Goal: Share content: Share content

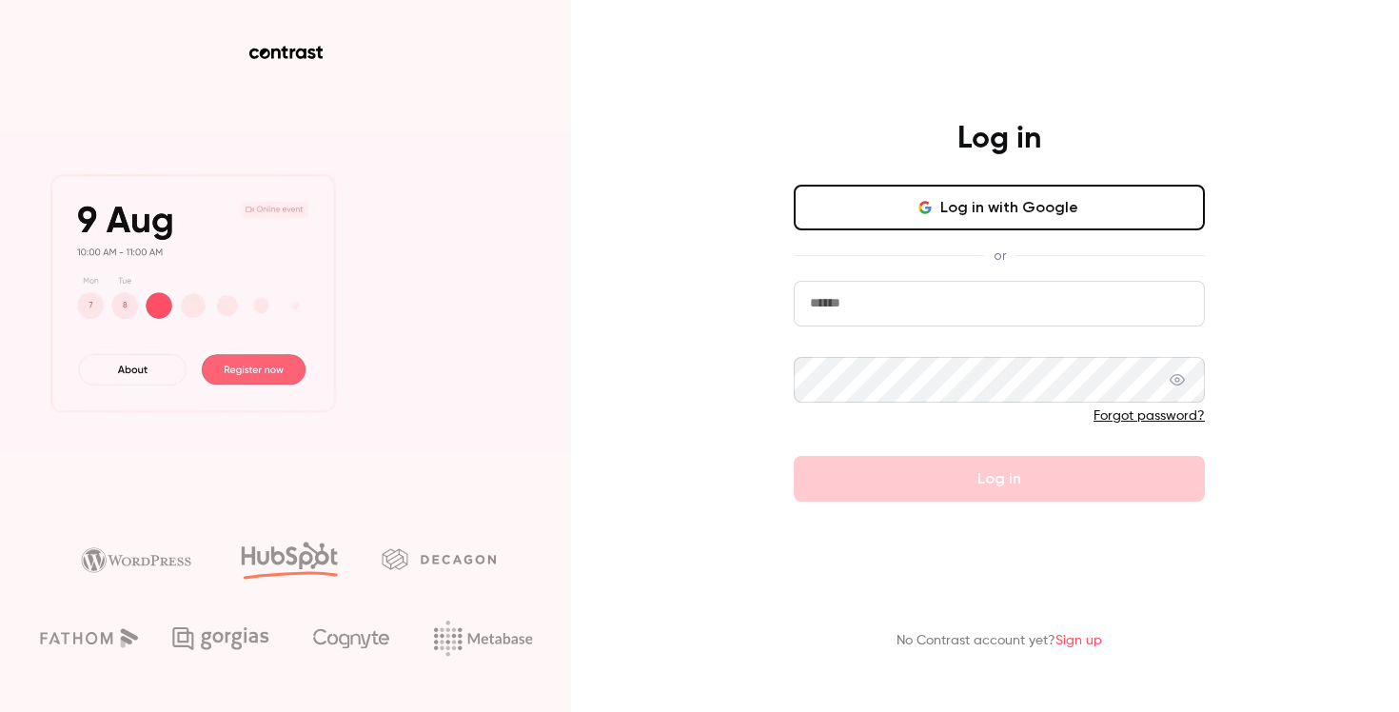
click at [900, 324] on input "email" at bounding box center [999, 304] width 411 height 46
type input "**********"
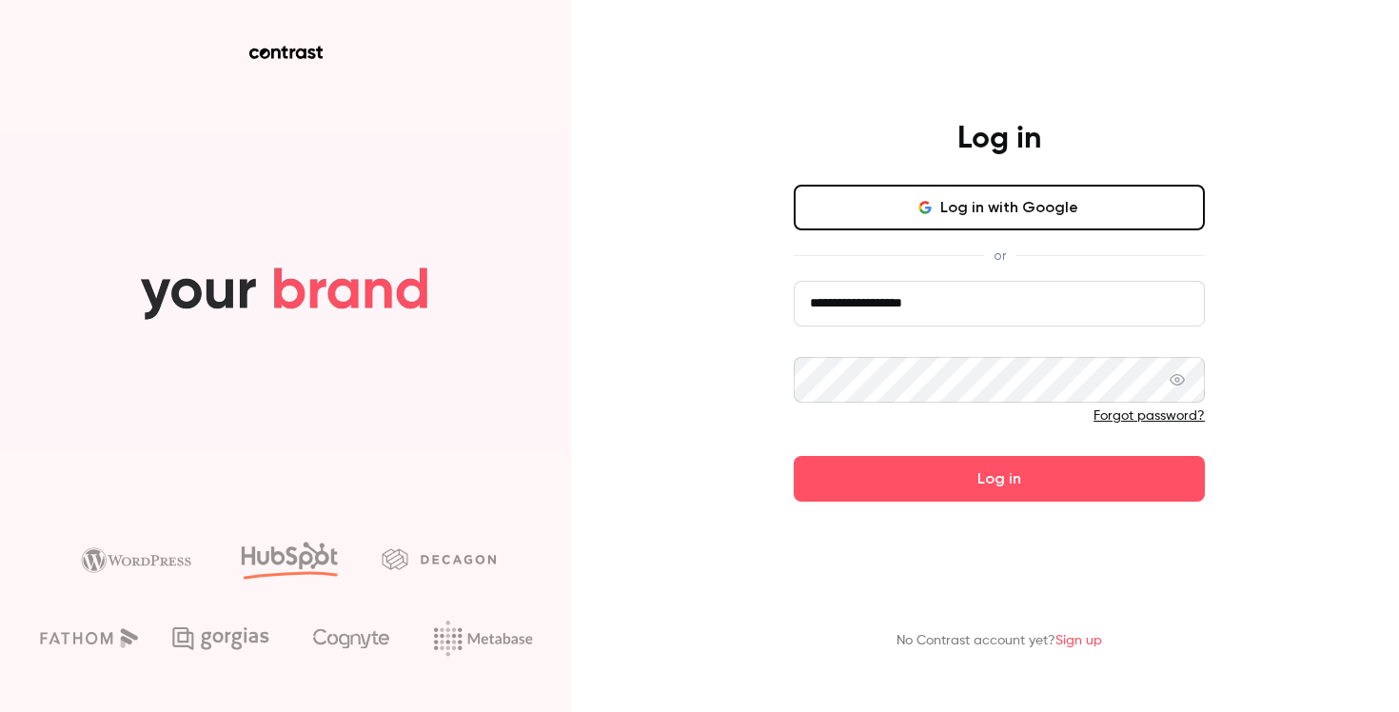
click at [794, 456] on button "Log in" at bounding box center [999, 479] width 411 height 46
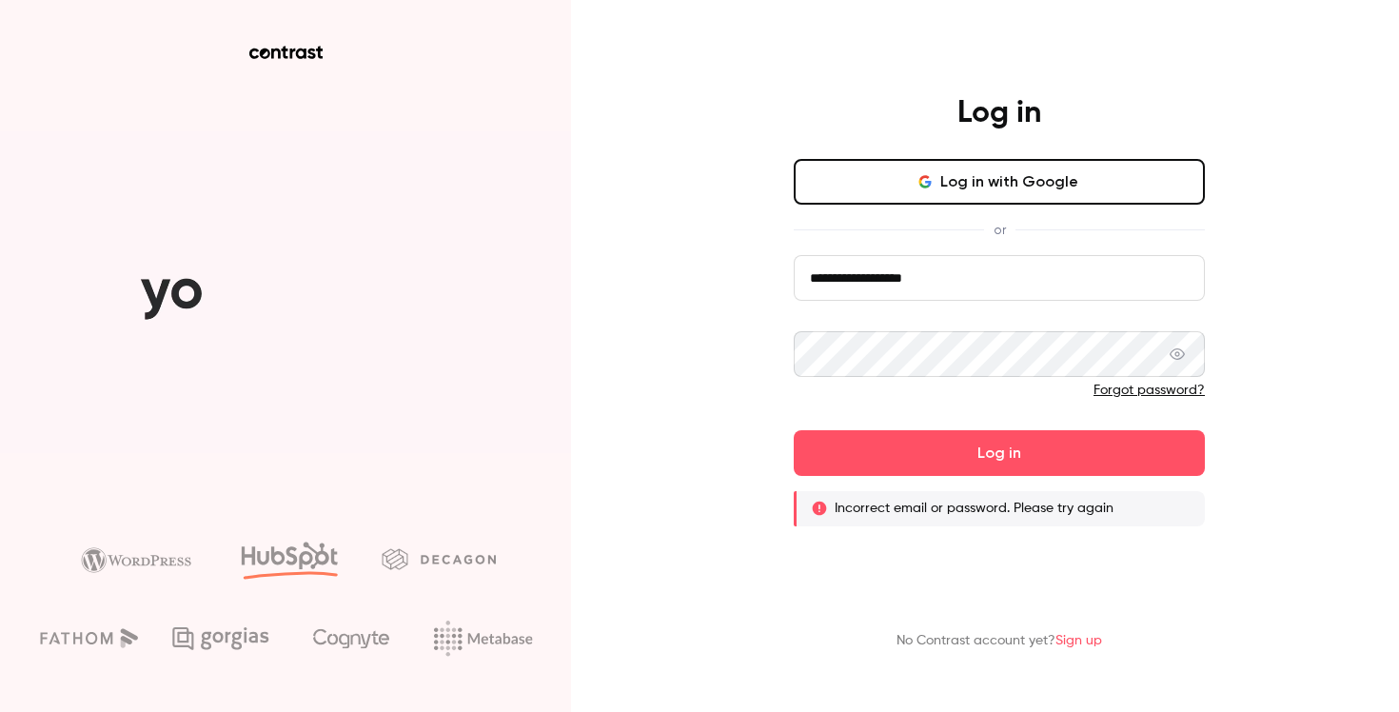
click at [1175, 341] on span at bounding box center [1177, 354] width 15 height 46
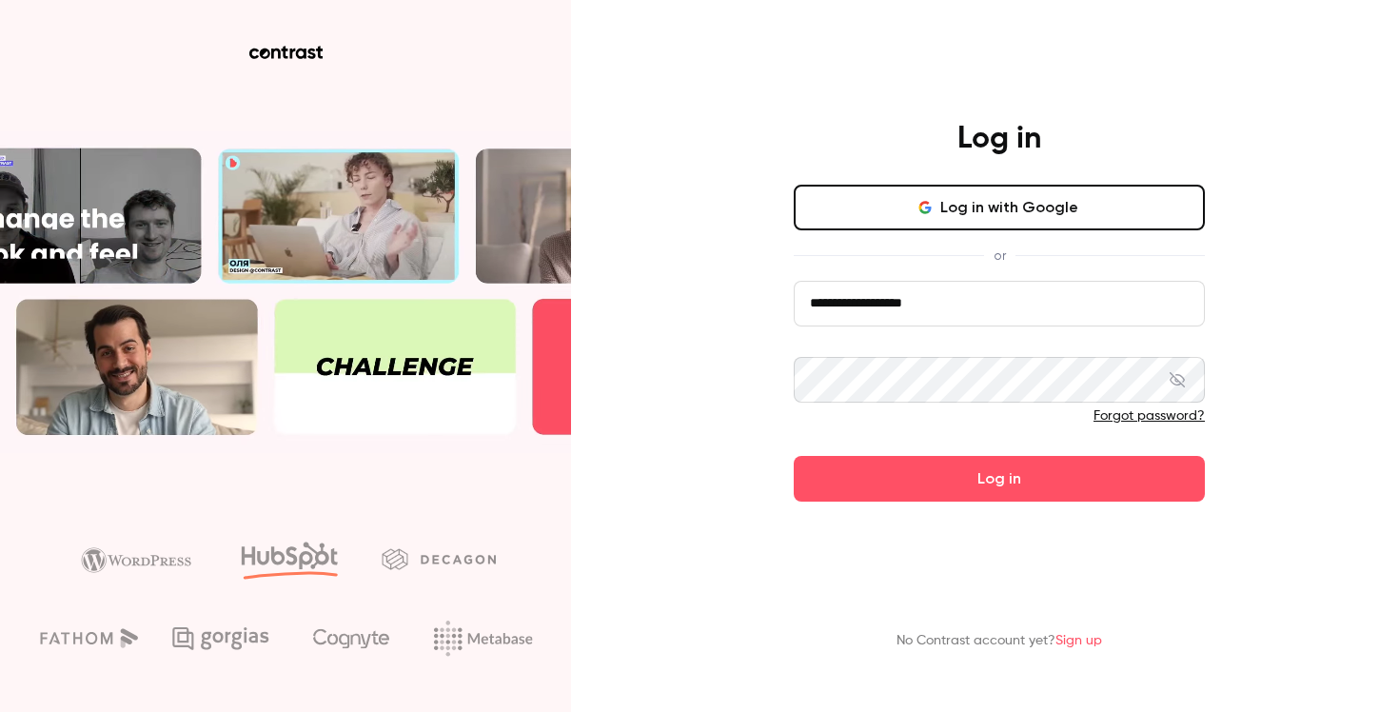
click at [794, 456] on button "Log in" at bounding box center [999, 479] width 411 height 46
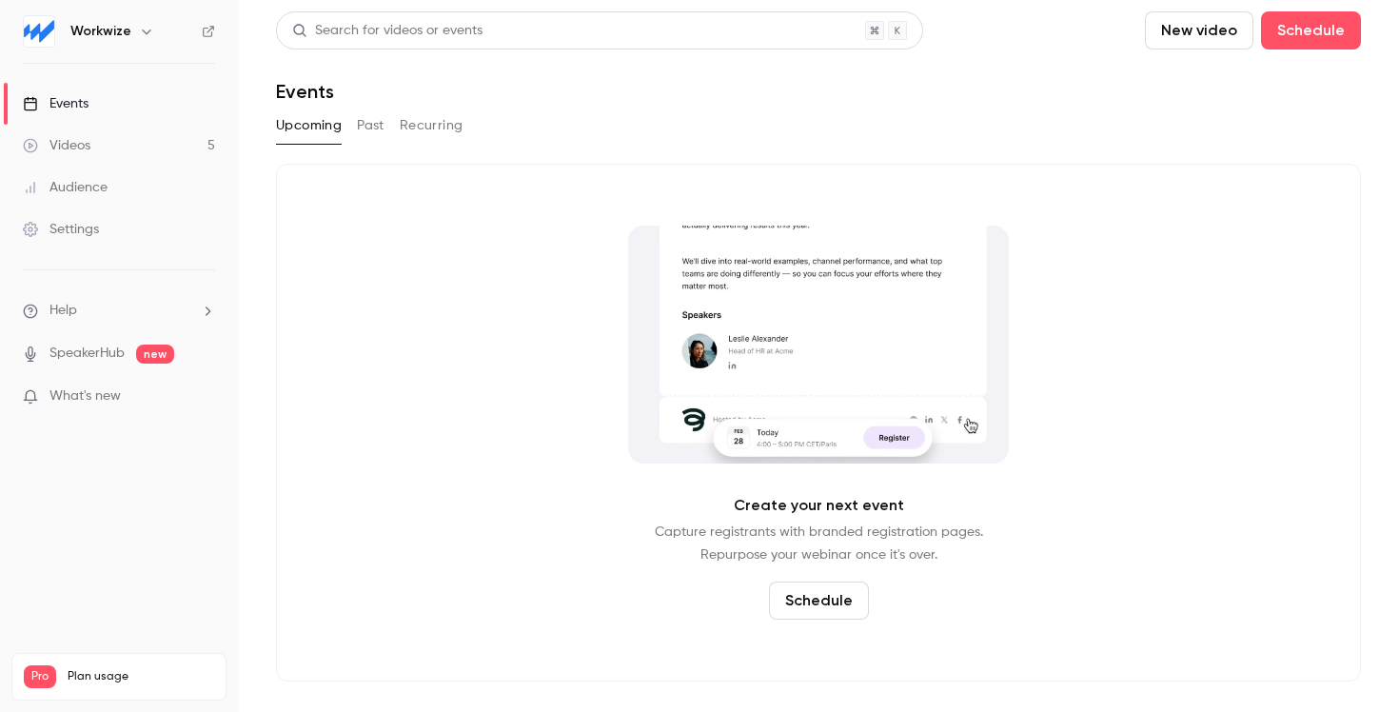
click at [371, 121] on button "Past" at bounding box center [371, 125] width 28 height 30
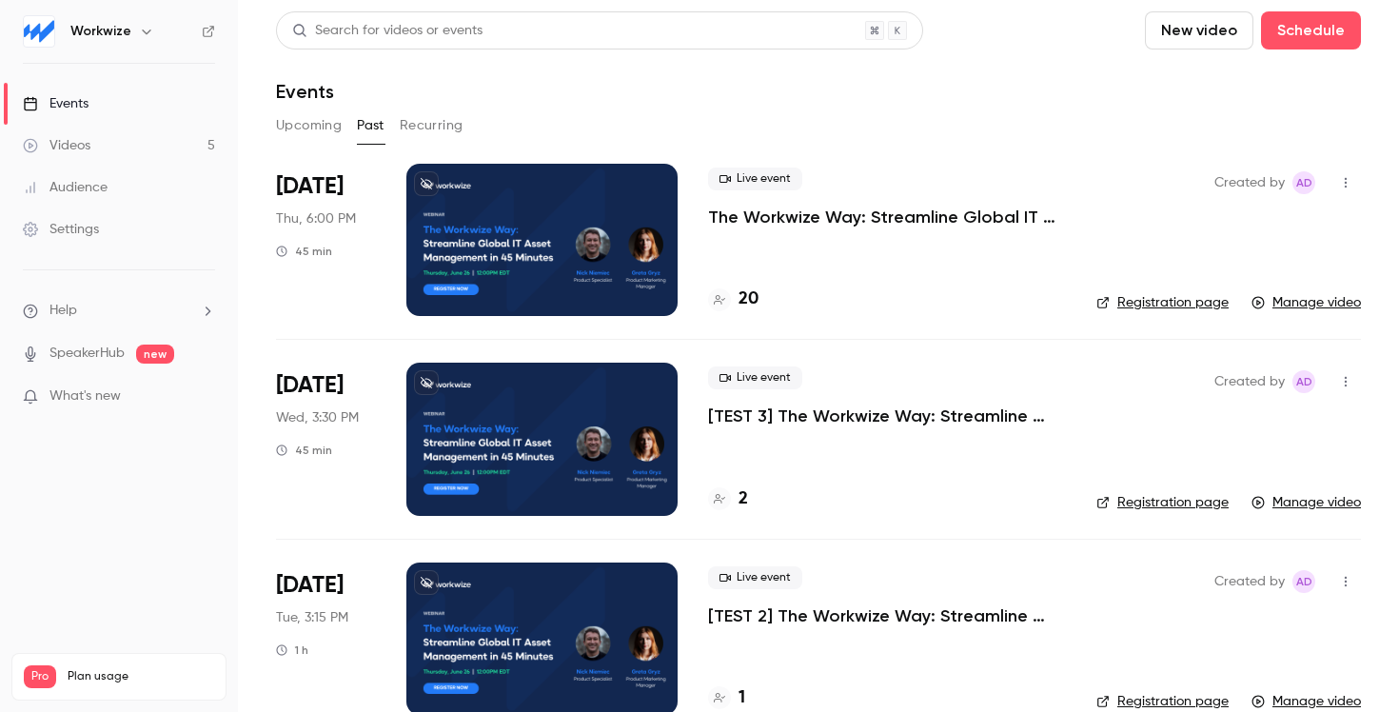
click at [802, 223] on p "The Workwize Way: Streamline Global IT Asset Management in 45 Minutes" at bounding box center [887, 217] width 358 height 23
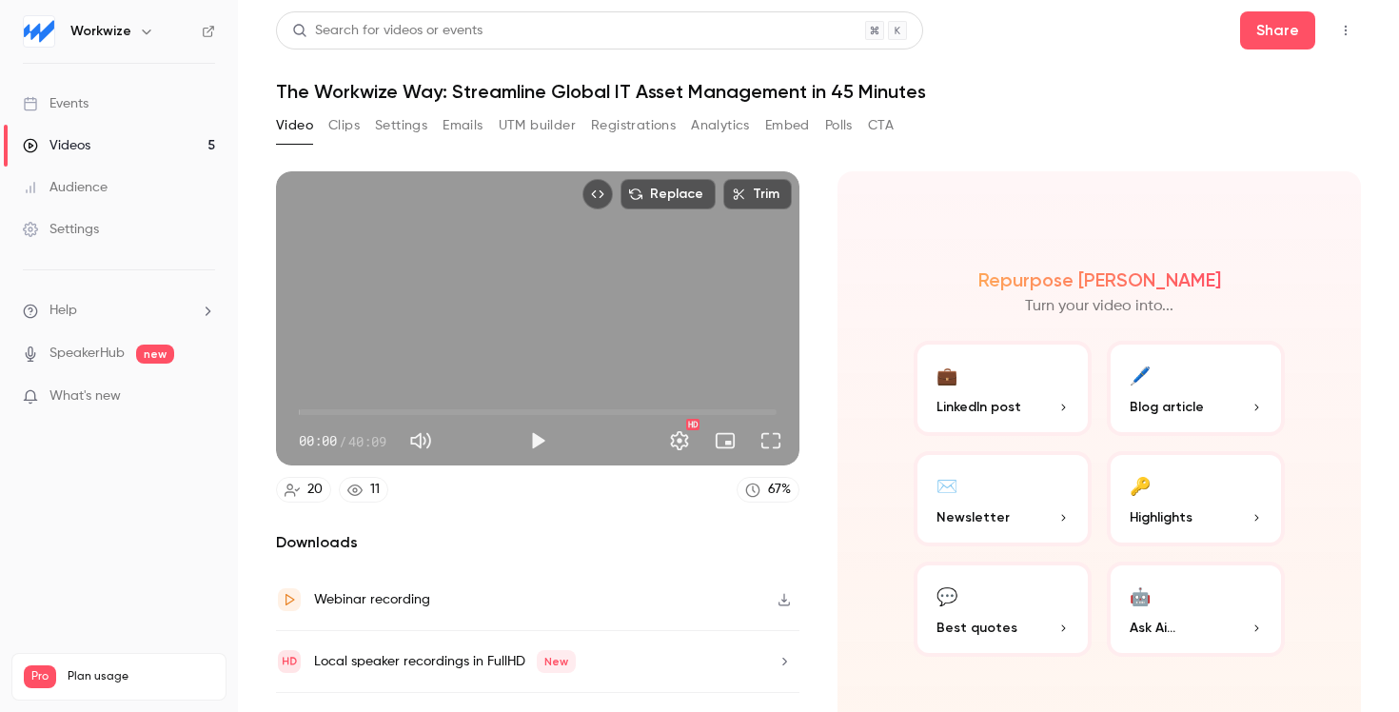
scroll to position [27, 0]
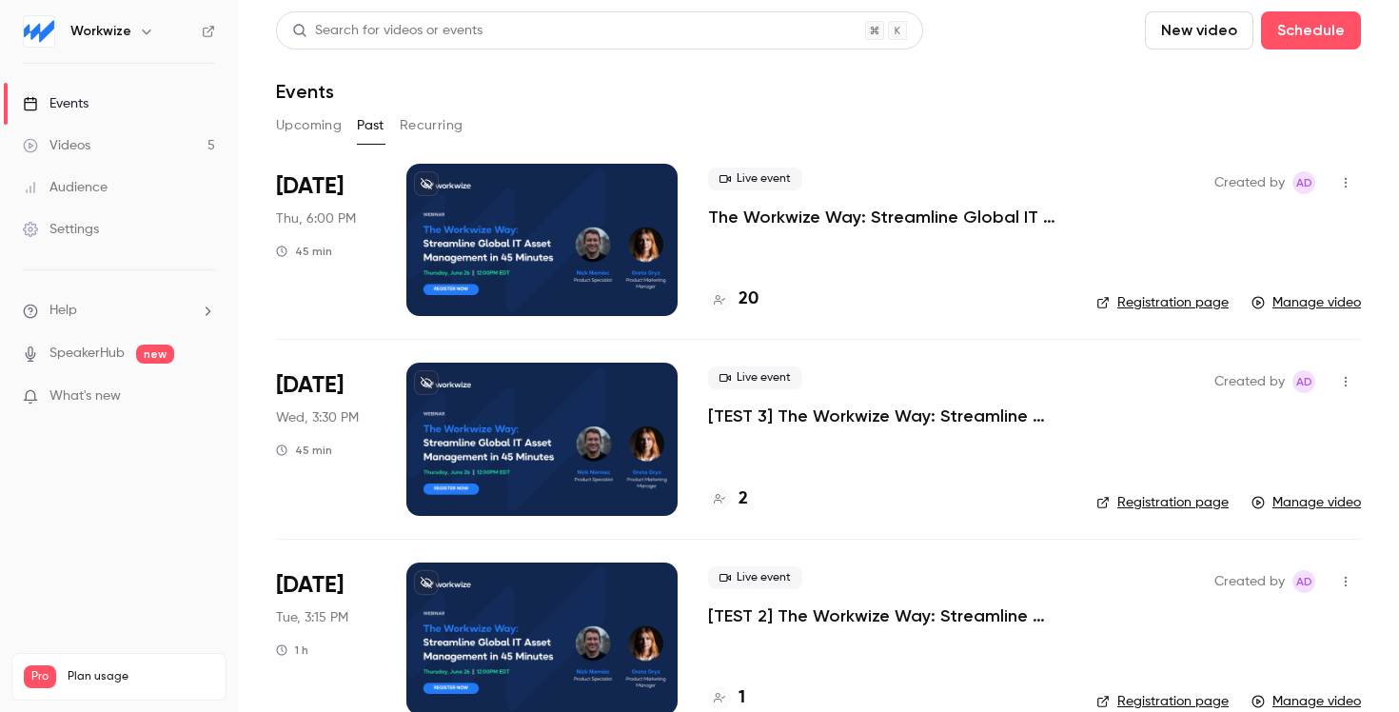
click at [152, 142] on link "Videos 5" at bounding box center [119, 146] width 238 height 42
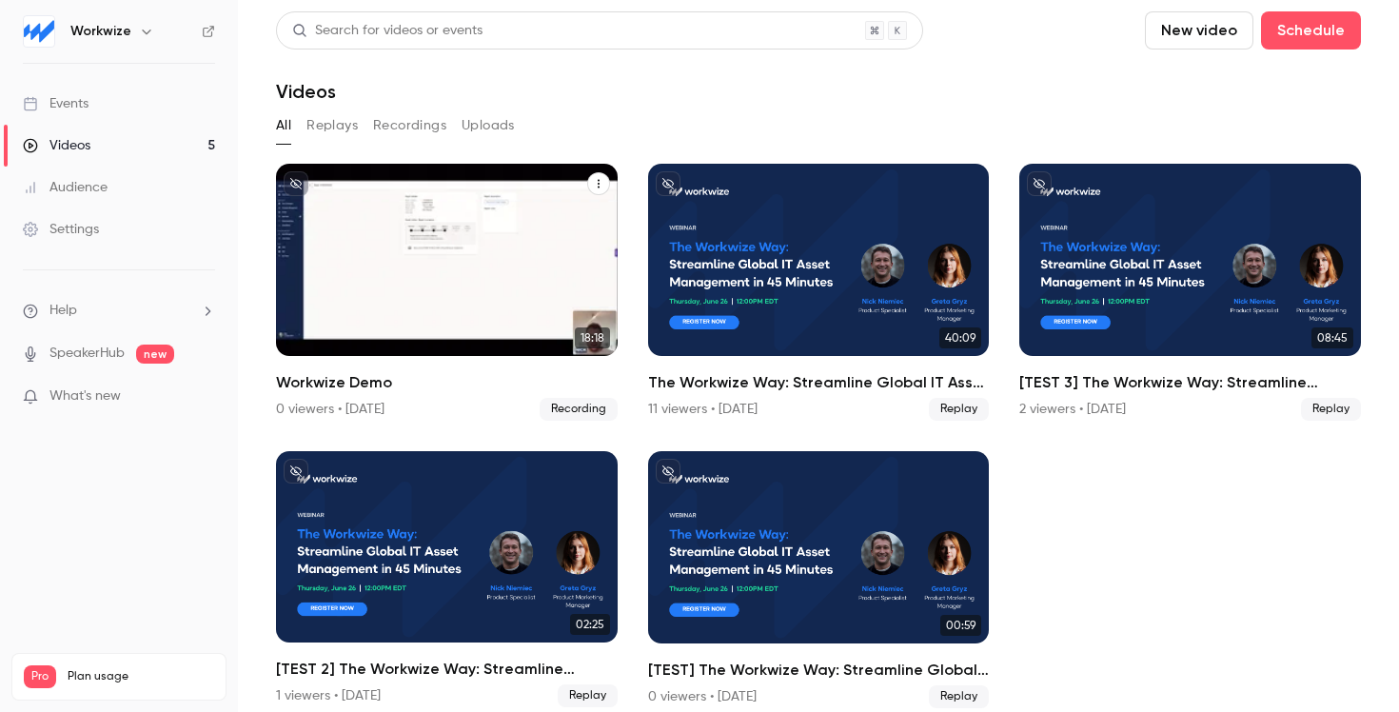
click at [405, 284] on div "Workwize [DATE] Workwize Demo" at bounding box center [447, 260] width 342 height 192
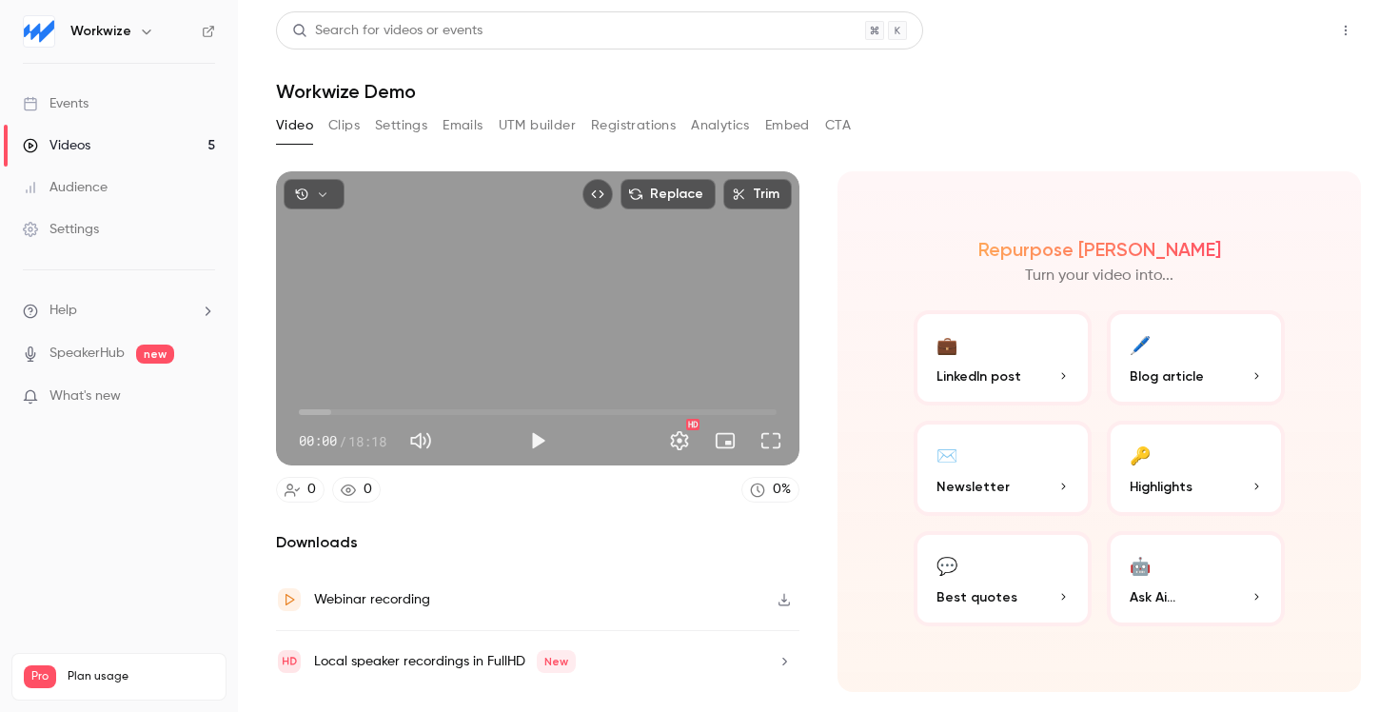
click at [1310, 42] on button "Share" at bounding box center [1277, 30] width 75 height 38
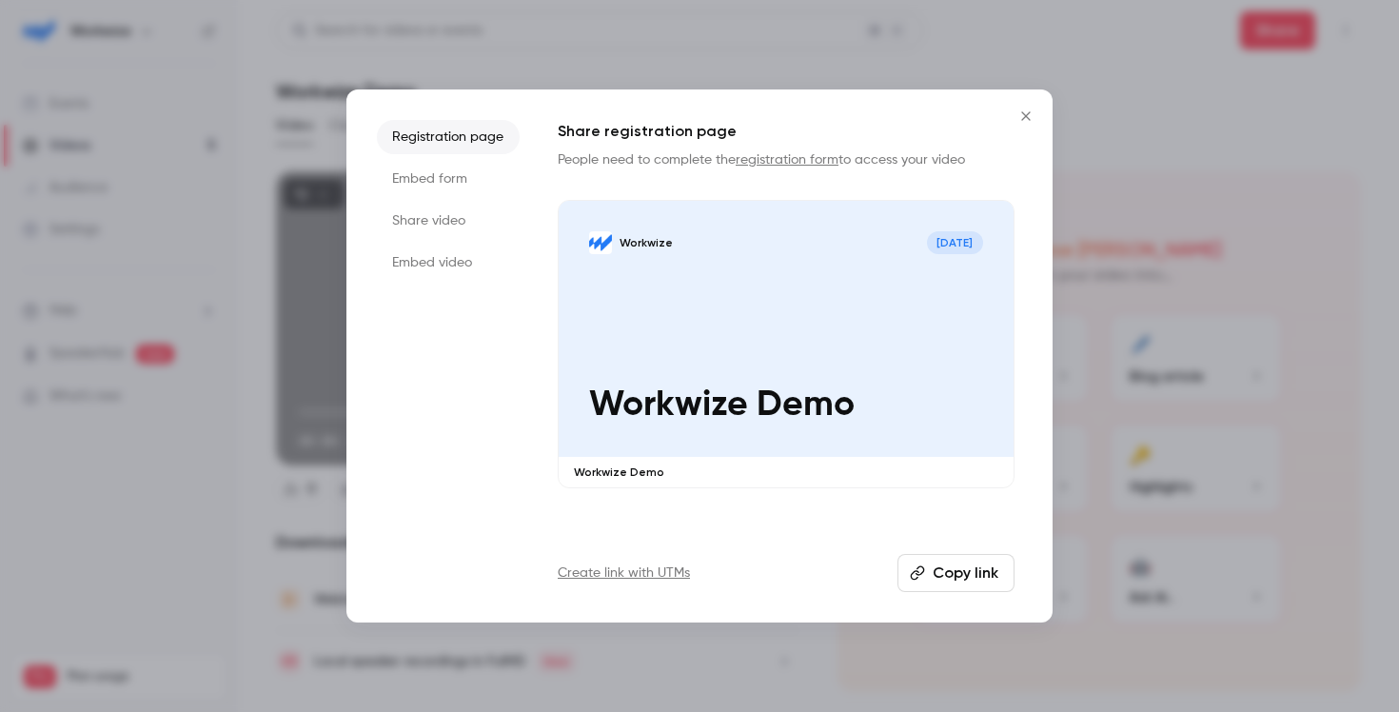
click at [477, 215] on li "Share video" at bounding box center [448, 221] width 143 height 34
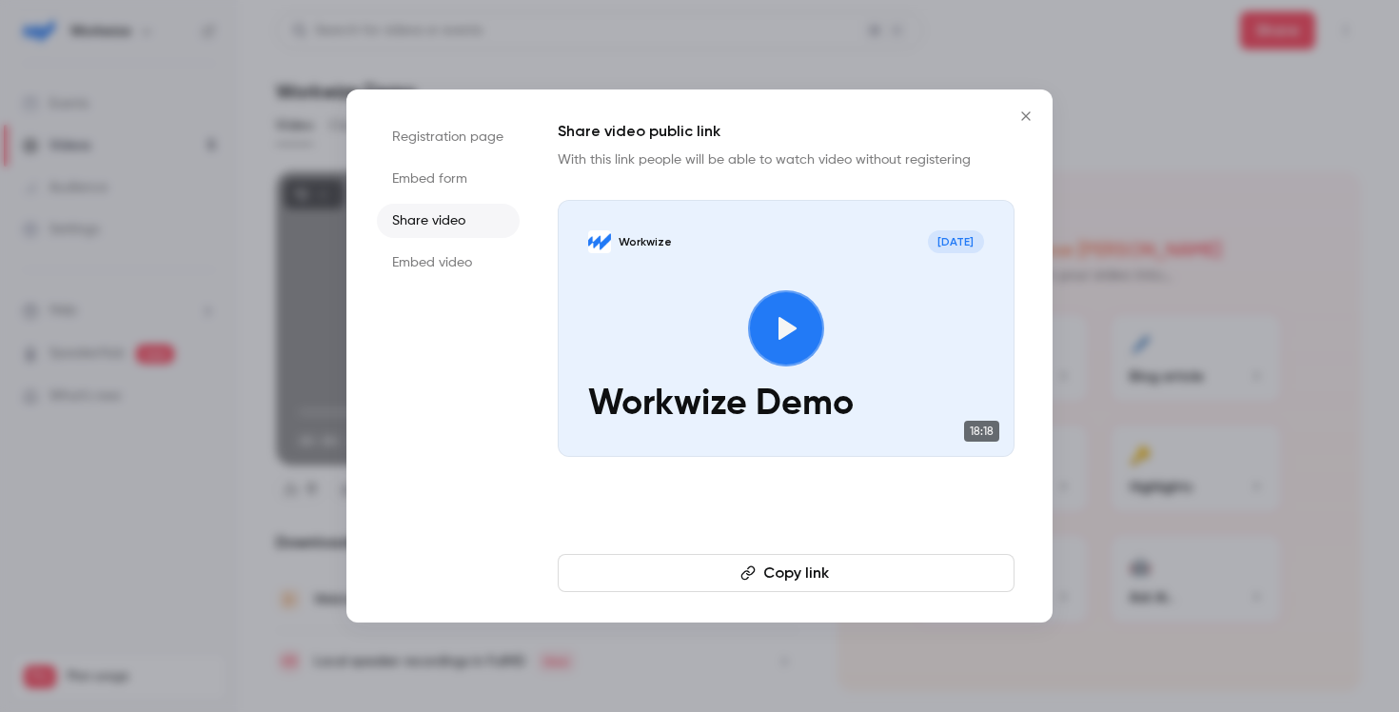
click at [777, 566] on button "Copy link" at bounding box center [786, 573] width 457 height 38
click at [1020, 116] on icon "Close" at bounding box center [1026, 116] width 23 height 15
